Goal: Navigation & Orientation: Find specific page/section

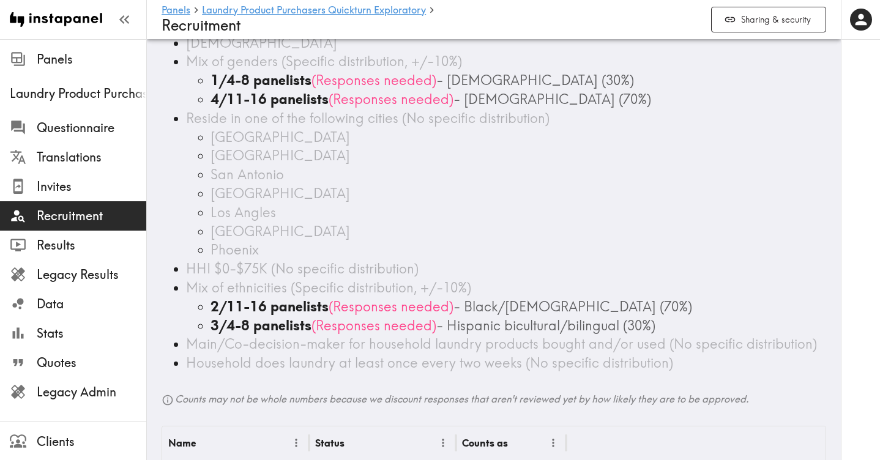
scroll to position [81, 0]
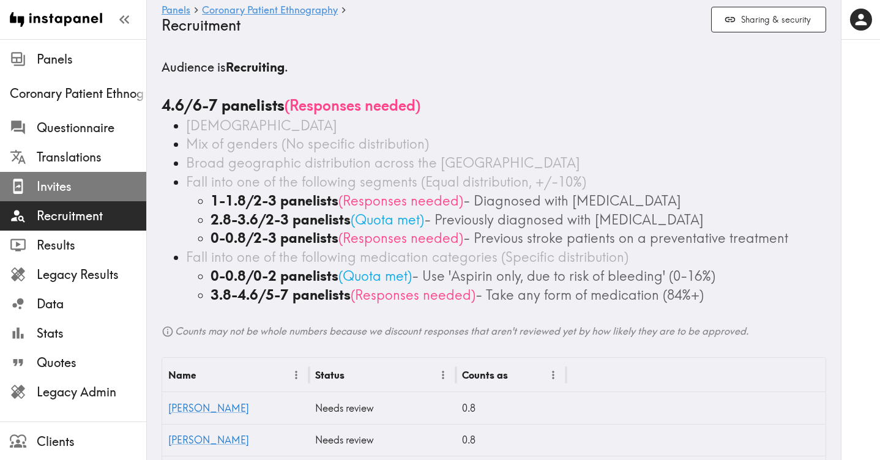
click at [87, 192] on span "Invites" at bounding box center [92, 186] width 110 height 17
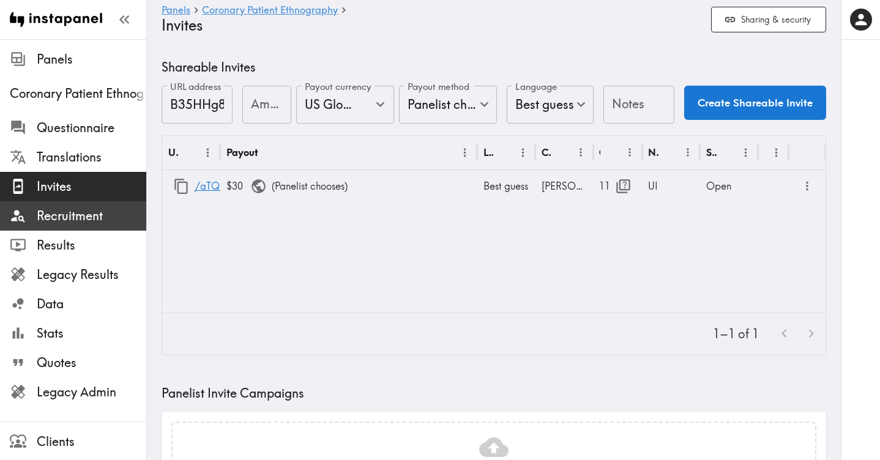
click at [79, 215] on span "Recruitment" at bounding box center [92, 216] width 110 height 17
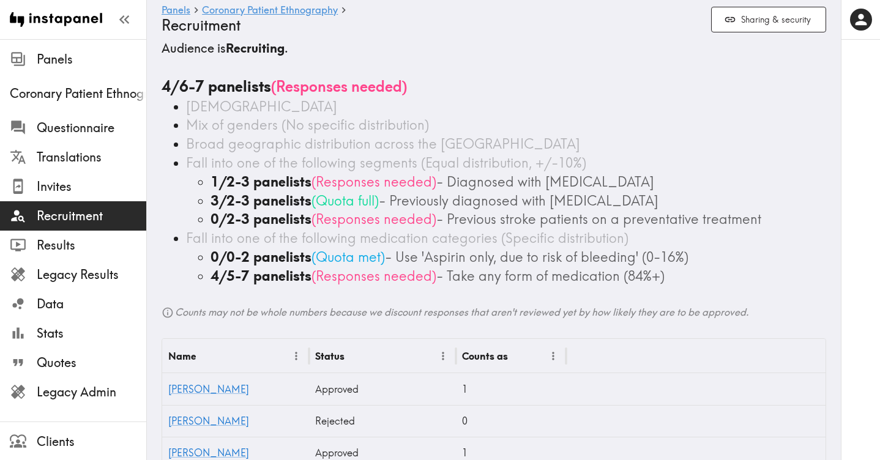
scroll to position [20, 0]
